Goal: Task Accomplishment & Management: Manage account settings

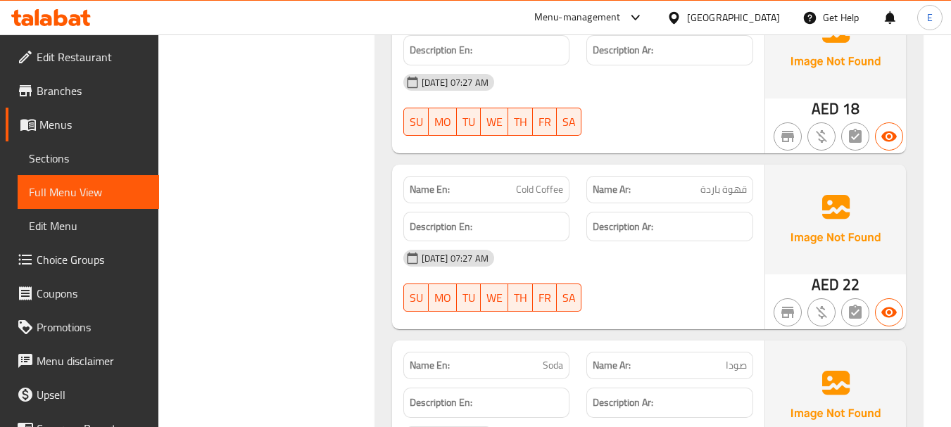
scroll to position [8399, 0]
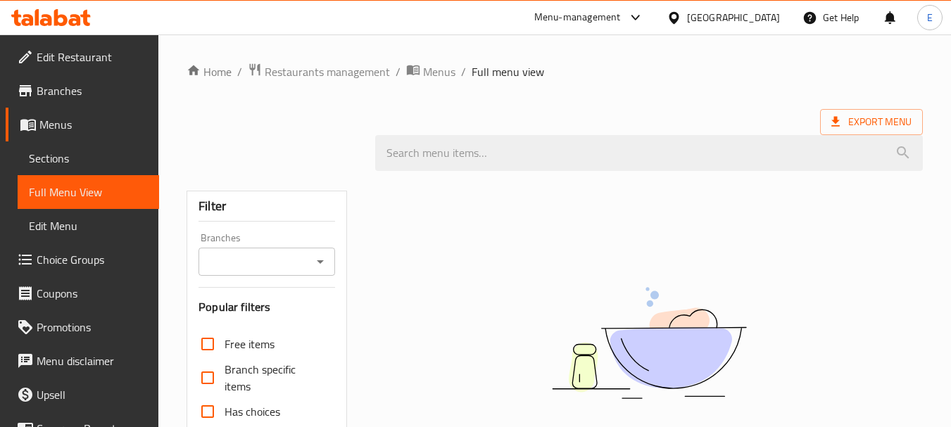
click at [621, 97] on div "Home / Restaurants management / Menus / Full menu view Export Menu Filter Branc…" at bounding box center [554, 387] width 736 height 648
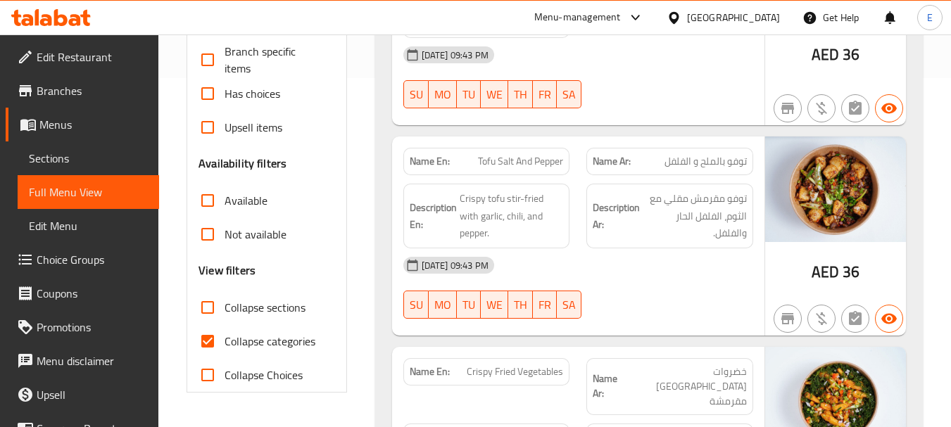
scroll to position [352, 0]
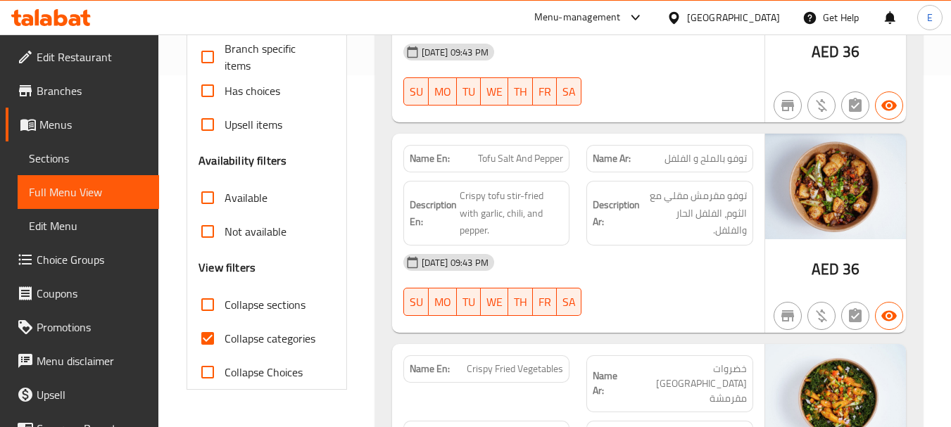
click at [212, 341] on input "Collapse categories" at bounding box center [208, 339] width 34 height 34
checkbox input "false"
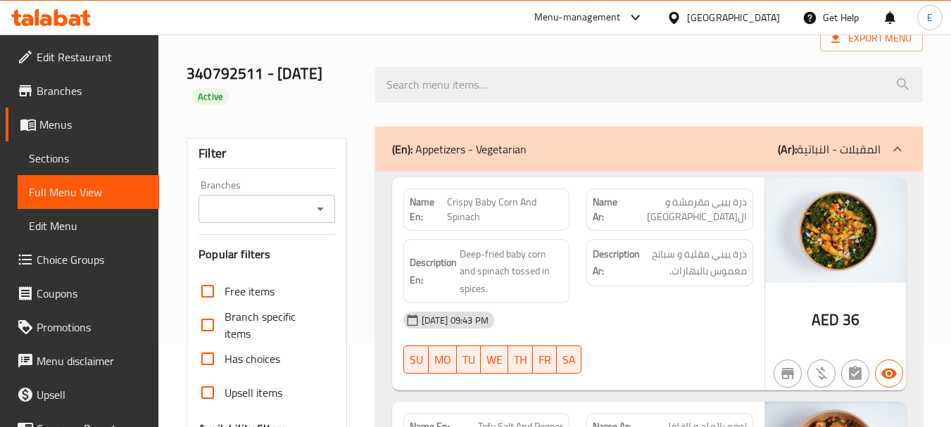
scroll to position [0, 0]
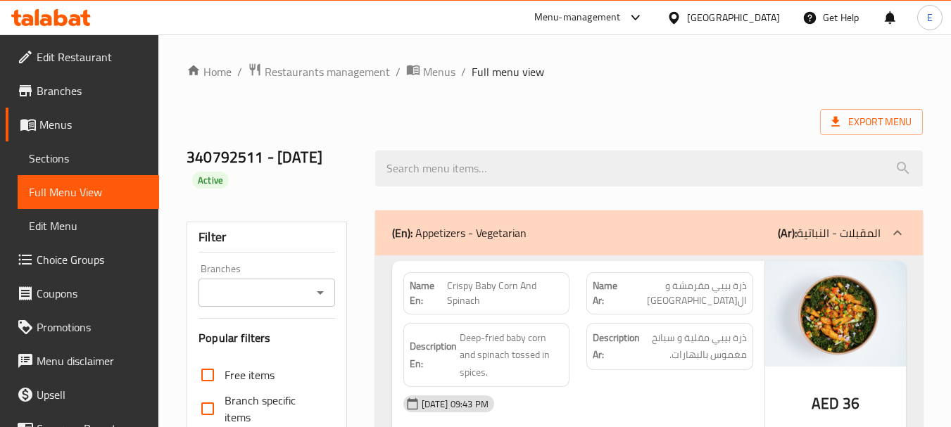
click at [855, 129] on span "Export Menu" at bounding box center [871, 122] width 80 height 18
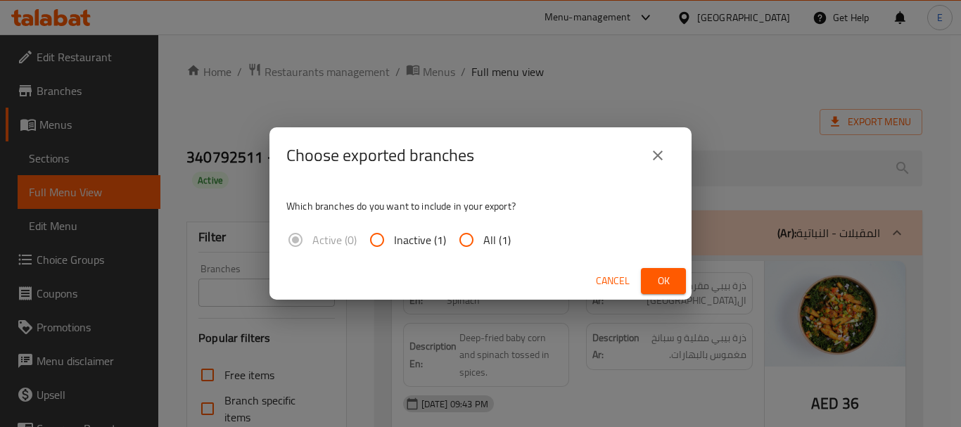
click at [492, 243] on span "All (1)" at bounding box center [496, 240] width 27 height 17
click at [483, 243] on input "All (1)" at bounding box center [467, 240] width 34 height 34
radio input "true"
click at [662, 279] on span "Ok" at bounding box center [663, 281] width 23 height 18
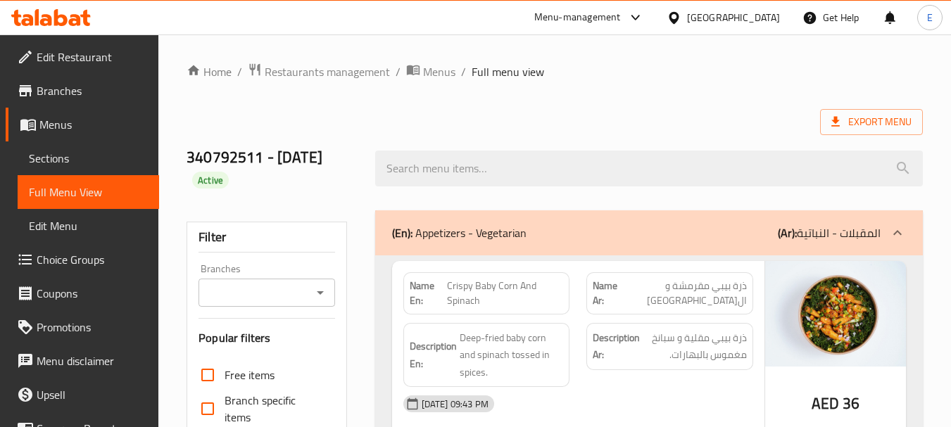
click at [73, 167] on link "Sections" at bounding box center [88, 158] width 141 height 34
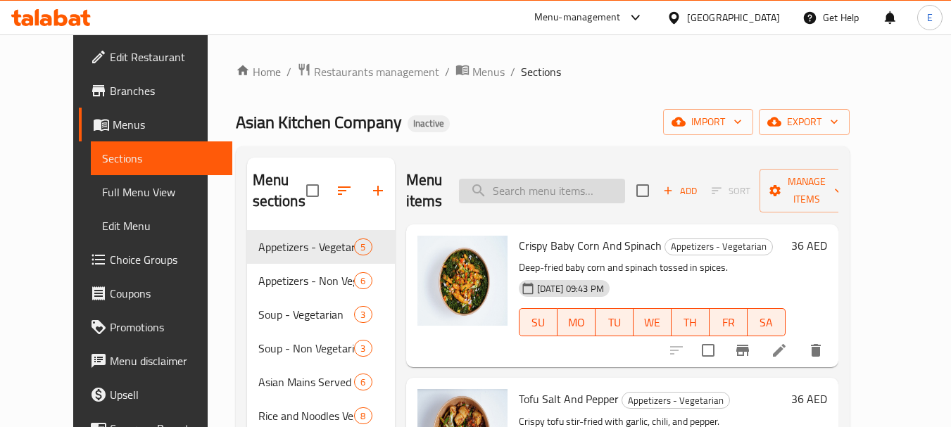
click at [557, 190] on input "search" at bounding box center [542, 191] width 166 height 25
paste input "Chicken Hakka Noodles"
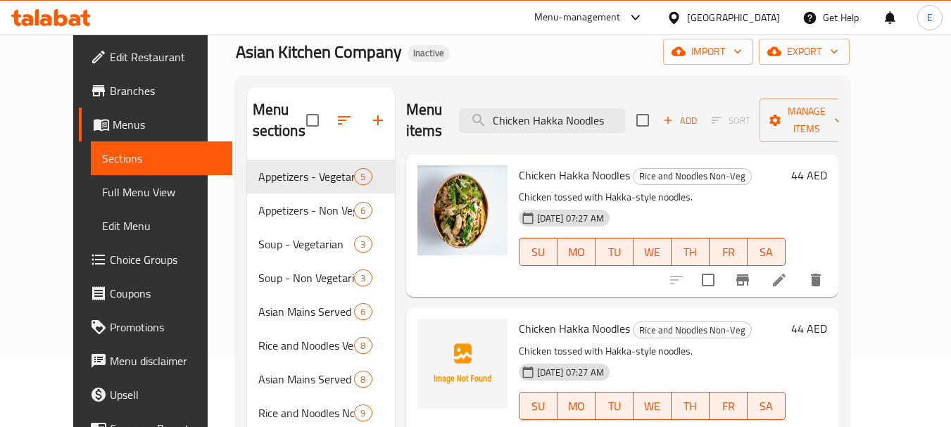
scroll to position [141, 0]
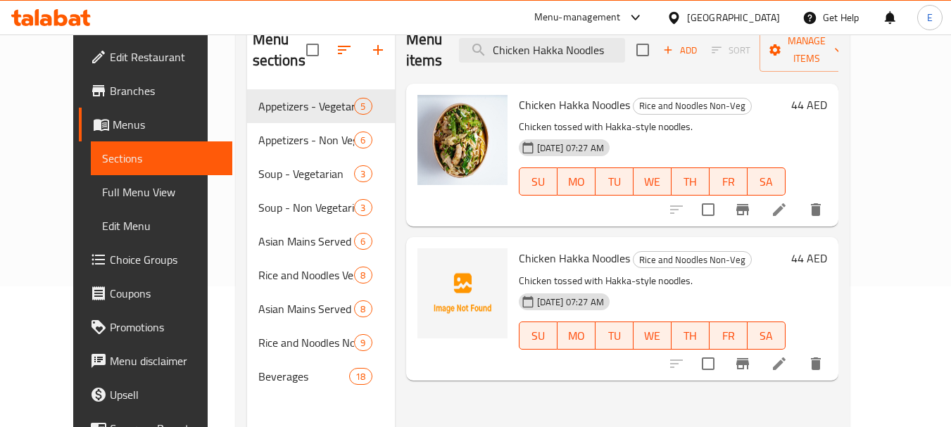
type input "Chicken Hakka Noodles"
click at [524, 248] on span "Chicken Hakka Noodles" at bounding box center [574, 258] width 111 height 21
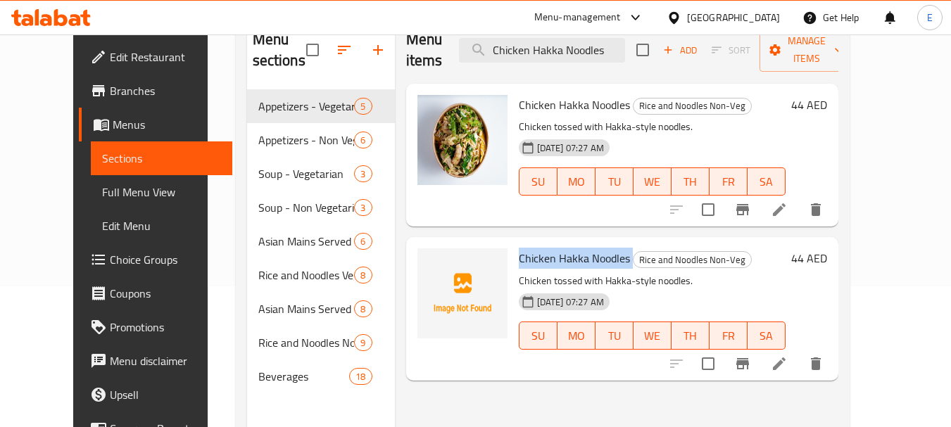
copy h6 "Chicken Hakka Noodles"
click at [821, 358] on icon "delete" at bounding box center [816, 364] width 10 height 13
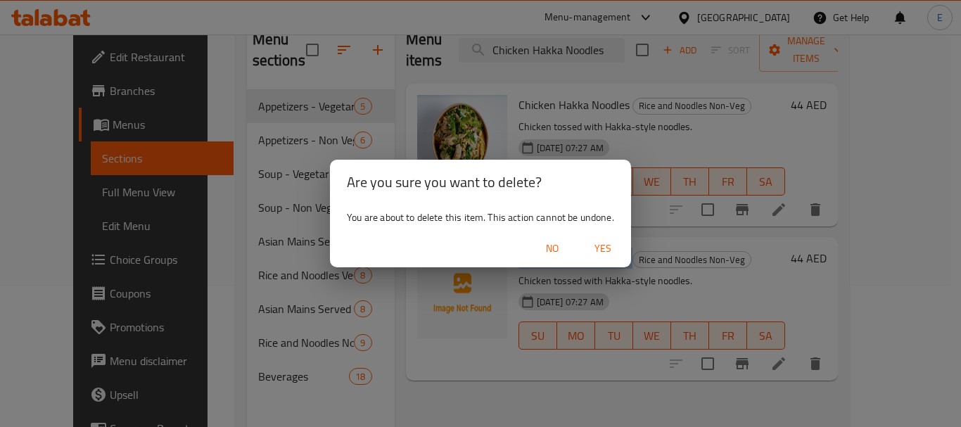
click at [599, 251] on span "Yes" at bounding box center [603, 249] width 34 height 18
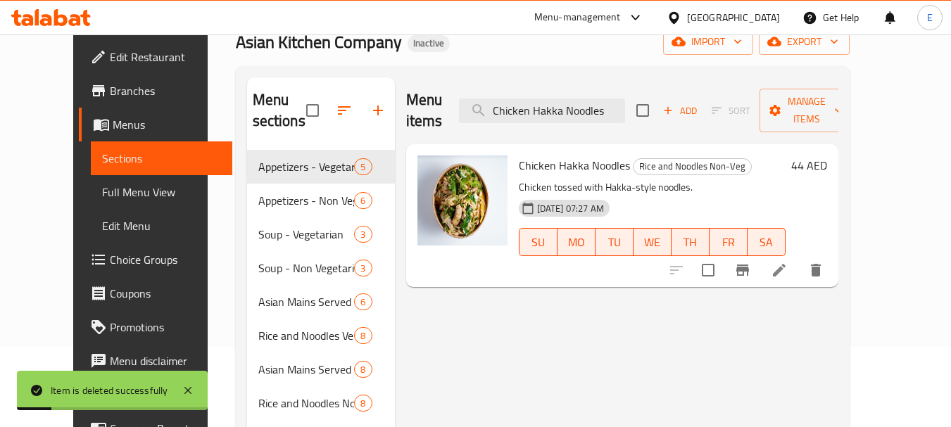
scroll to position [0, 0]
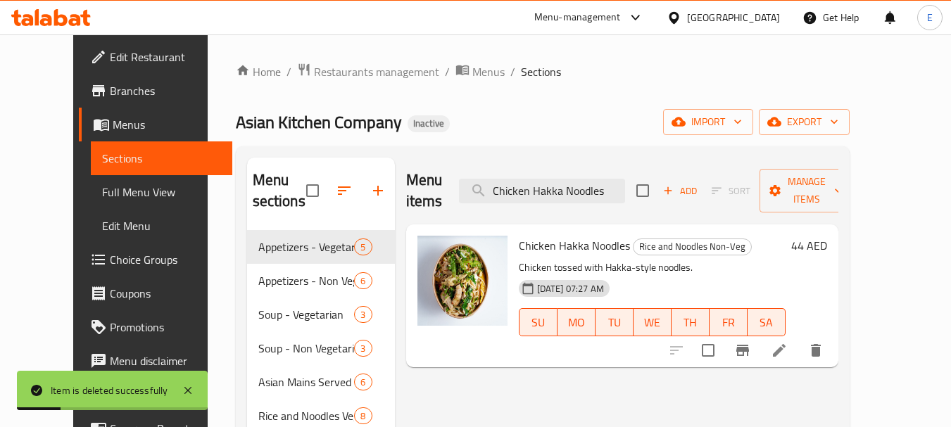
click at [102, 198] on span "Full Menu View" at bounding box center [161, 192] width 119 height 17
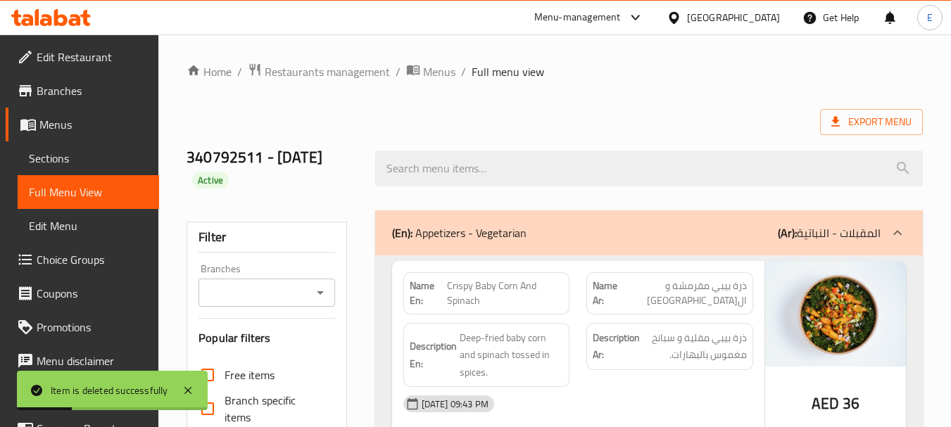
click at [647, 124] on div "Export Menu" at bounding box center [554, 122] width 736 height 26
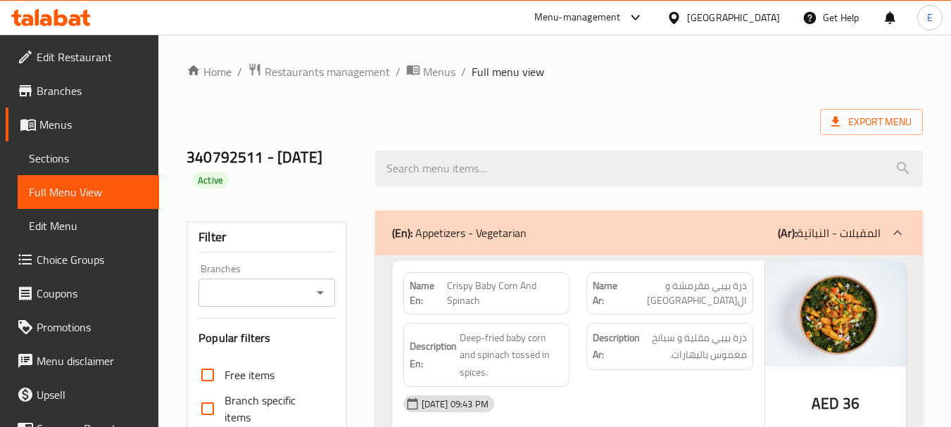
click at [694, 117] on div "Export Menu" at bounding box center [554, 122] width 736 height 26
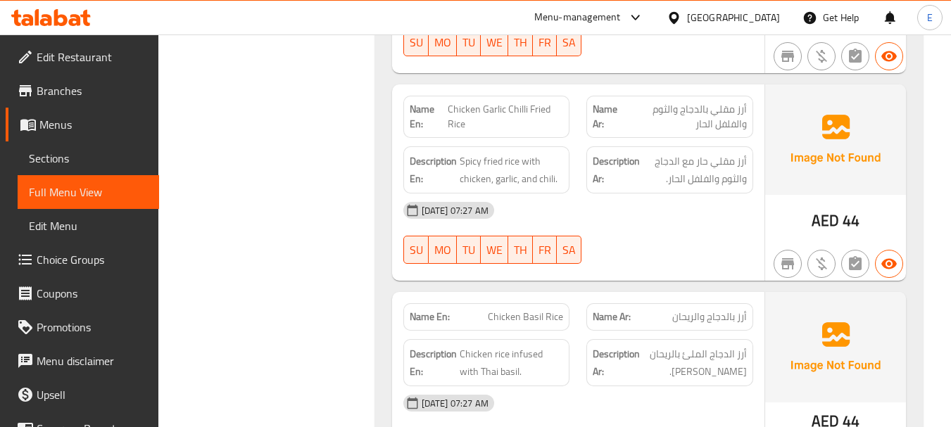
scroll to position [8791, 0]
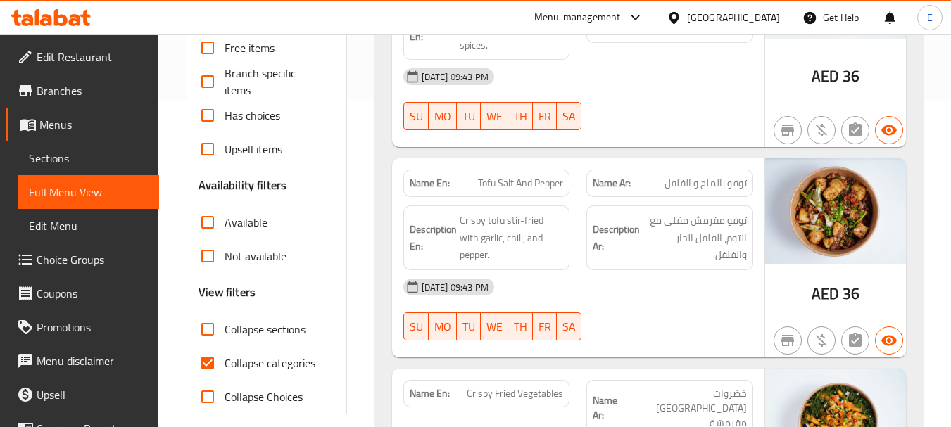
scroll to position [352, 0]
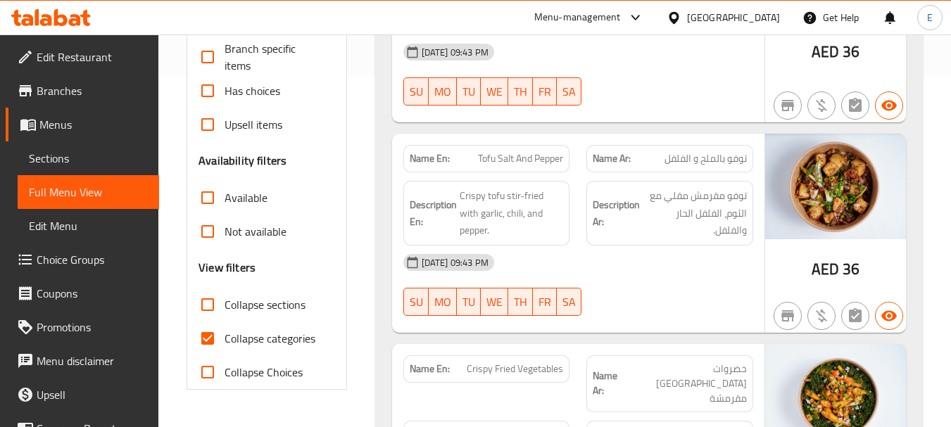
click at [208, 342] on input "Collapse categories" at bounding box center [208, 339] width 34 height 34
checkbox input "false"
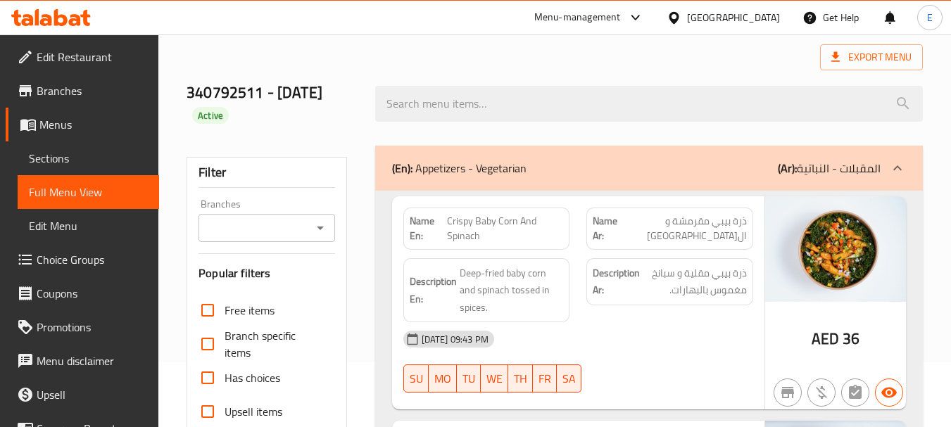
scroll to position [0, 0]
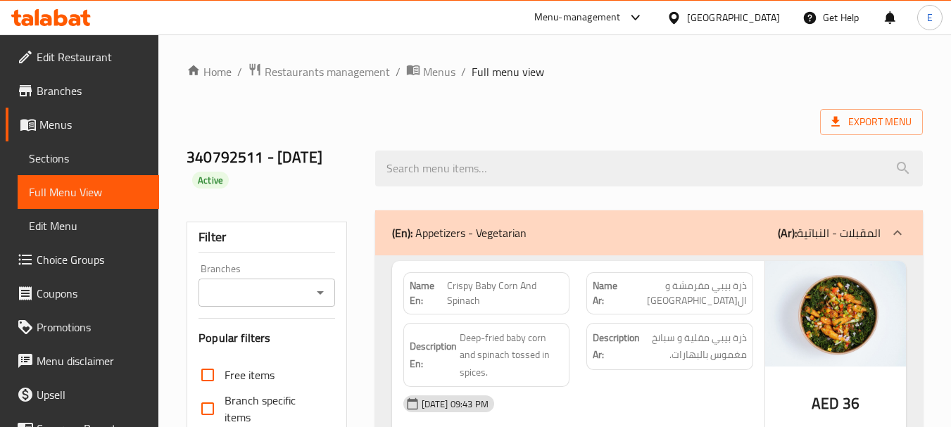
click at [703, 141] on div "340792511 - 16.8.2025 Active" at bounding box center [554, 169] width 753 height 84
click at [863, 120] on span "Export Menu" at bounding box center [871, 122] width 80 height 18
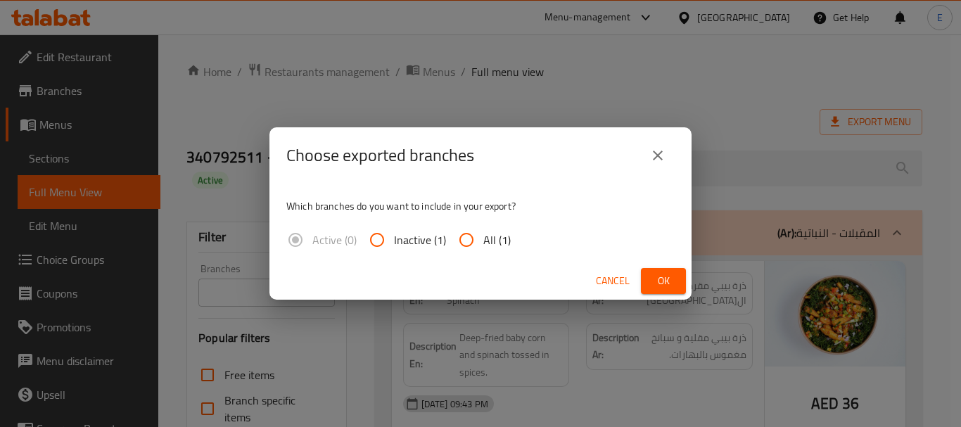
click at [486, 241] on span "All (1)" at bounding box center [496, 240] width 27 height 17
click at [483, 241] on input "All (1)" at bounding box center [467, 240] width 34 height 34
radio input "true"
click at [669, 278] on span "Ok" at bounding box center [663, 281] width 23 height 18
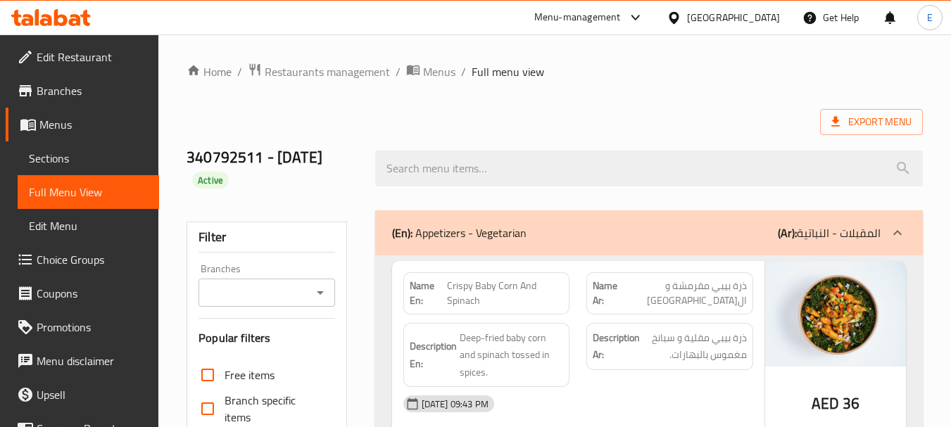
click at [548, 129] on div "340792511 - 16.8.2025 Active" at bounding box center [554, 169] width 753 height 84
click at [724, 75] on ol "Home / Restaurants management / Menus / Full menu view" at bounding box center [554, 72] width 736 height 18
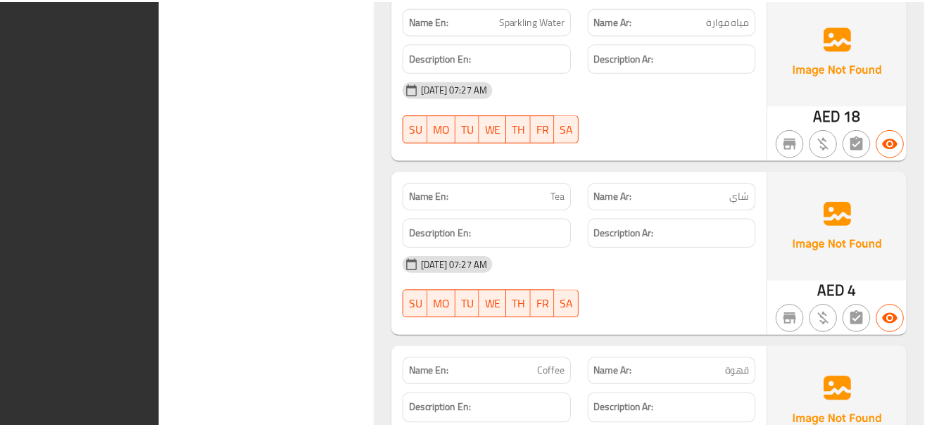
scroll to position [13287, 0]
